Goal: Information Seeking & Learning: Learn about a topic

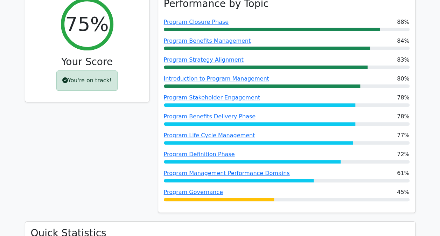
scroll to position [110, 0]
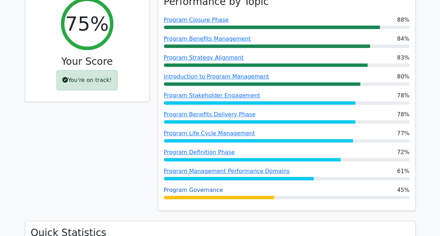
click at [180, 192] on link "Program Governance" at bounding box center [193, 190] width 59 height 7
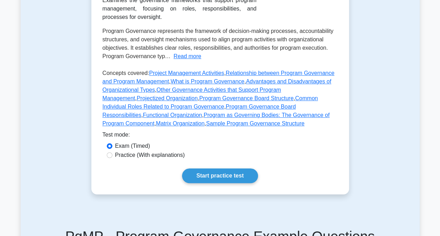
scroll to position [56, 0]
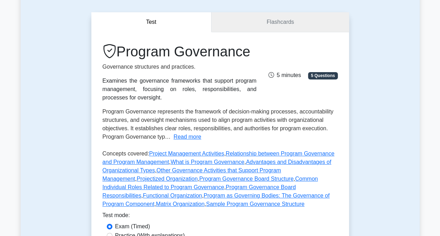
click at [277, 25] on link "Flashcards" at bounding box center [280, 22] width 137 height 20
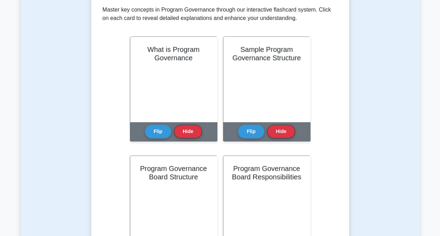
scroll to position [140, 0]
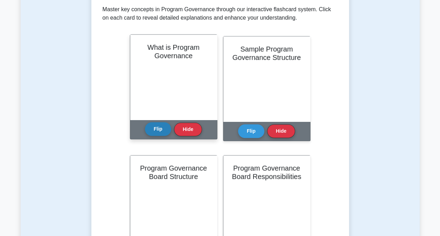
click at [160, 131] on button "Flip" at bounding box center [158, 129] width 26 height 14
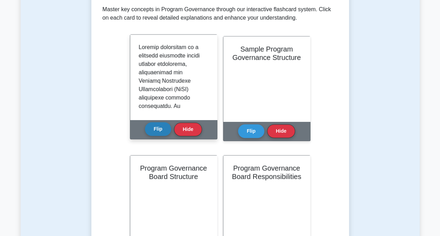
click at [160, 131] on button "Flip" at bounding box center [158, 129] width 26 height 14
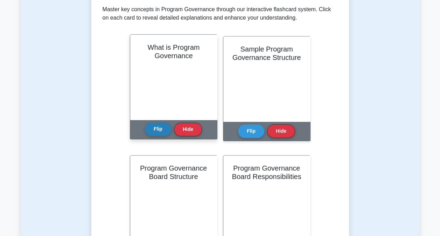
click at [162, 130] on button "Flip" at bounding box center [158, 129] width 26 height 14
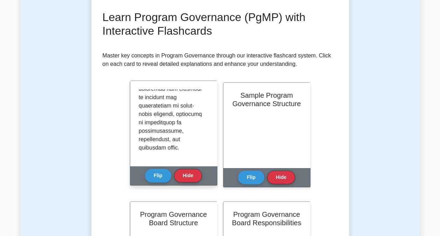
scroll to position [95, 0]
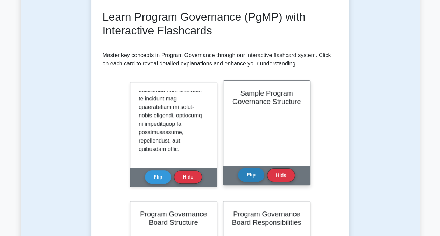
click at [253, 176] on button "Flip" at bounding box center [251, 175] width 26 height 14
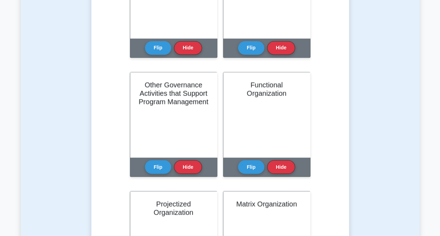
scroll to position [583, 0]
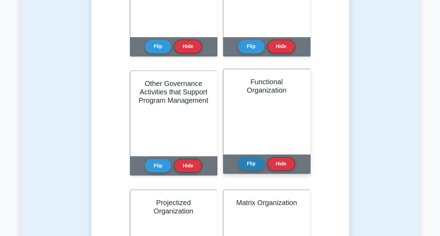
click at [253, 165] on button "Flip" at bounding box center [251, 164] width 26 height 14
